Goal: Information Seeking & Learning: Learn about a topic

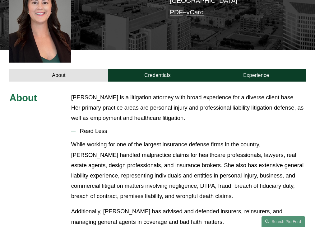
scroll to position [169, 0]
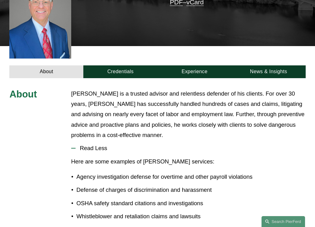
scroll to position [187, 0]
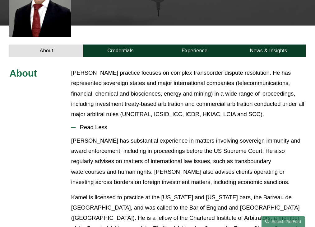
scroll to position [190, 0]
